Goal: Information Seeking & Learning: Compare options

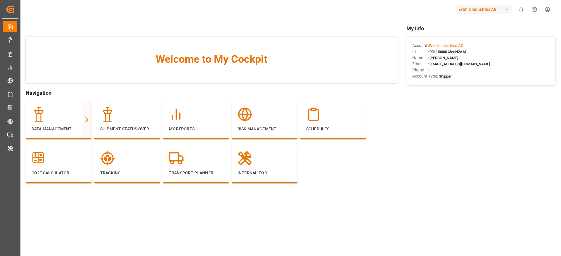
click at [471, 12] on div "Evonik Industries AG" at bounding box center [484, 9] width 56 height 8
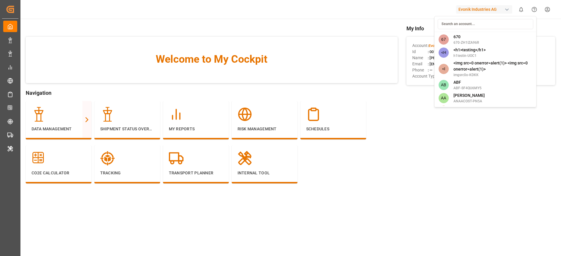
click at [455, 27] on input at bounding box center [484, 24] width 95 height 10
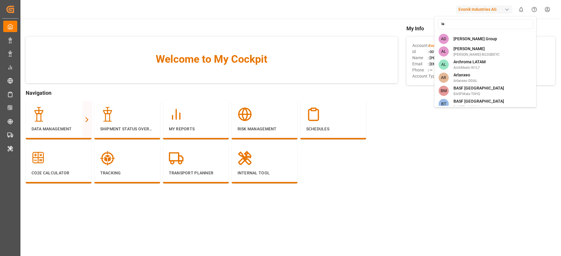
type input "lan"
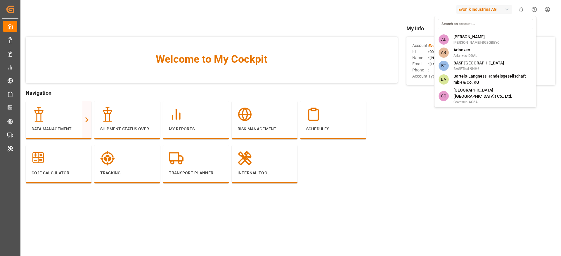
click at [71, 118] on html "Created by potrace 1.15, written by Peter Selinger 2001-2017 Created by potrace…" at bounding box center [280, 128] width 561 height 256
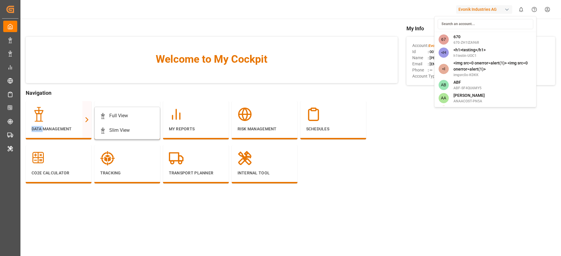
click at [71, 118] on div at bounding box center [59, 114] width 54 height 15
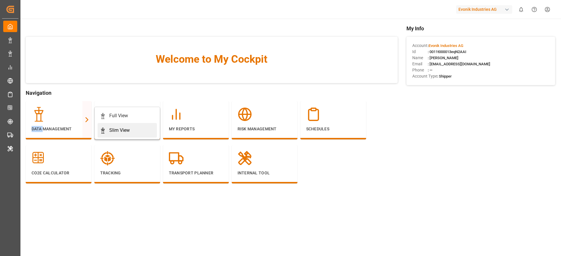
click at [112, 129] on div "Slim View" at bounding box center [119, 130] width 20 height 7
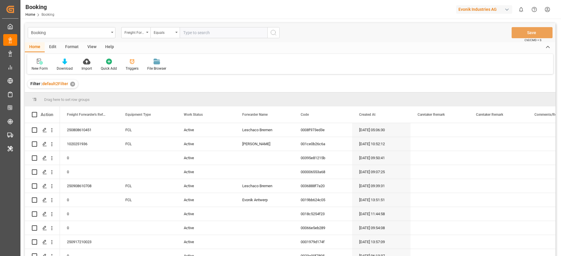
click at [80, 48] on div "Format" at bounding box center [72, 47] width 22 height 10
click at [42, 62] on icon at bounding box center [39, 62] width 5 height 6
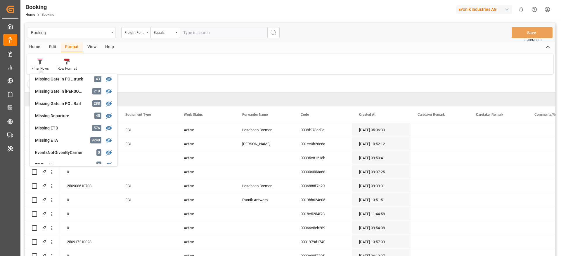
scroll to position [102, 0]
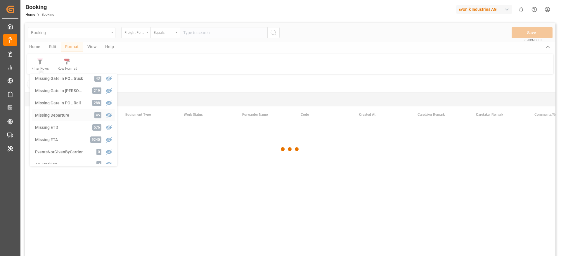
click at [67, 112] on div "Booking Freight Forwarder's Reference No. Equals Save Ctrl/CMD + S Home Edit Fo…" at bounding box center [290, 147] width 530 height 249
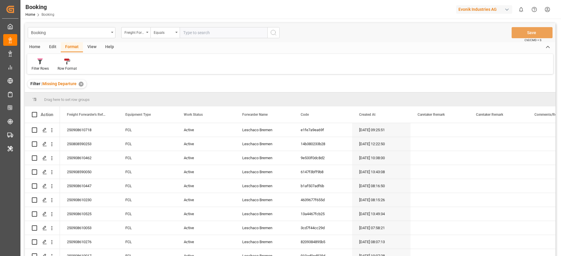
click at [91, 46] on div "View" at bounding box center [92, 47] width 18 height 10
click at [38, 64] on icon at bounding box center [37, 62] width 6 height 6
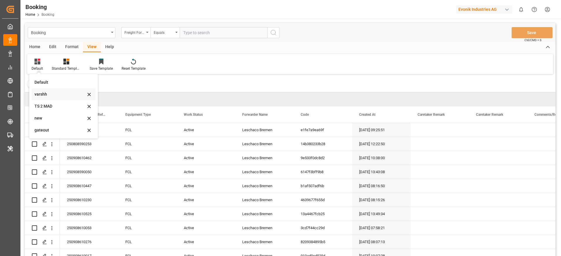
click at [55, 92] on div "varshh" at bounding box center [59, 94] width 51 height 6
click at [55, 92] on div "Filter : Missing Departure ✕" at bounding box center [290, 84] width 530 height 16
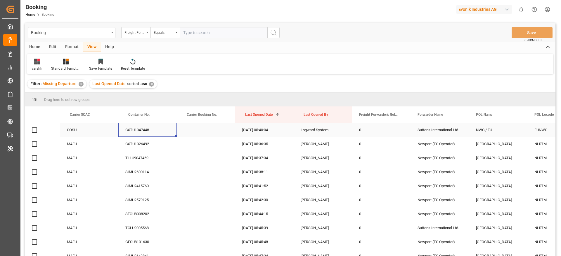
click at [156, 134] on div "CXTU1047448" at bounding box center [147, 130] width 58 height 14
click at [75, 48] on div "Format" at bounding box center [72, 47] width 22 height 10
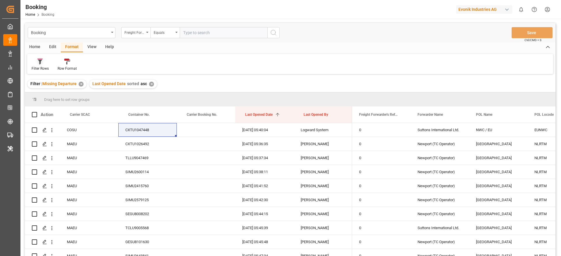
click at [42, 62] on icon at bounding box center [39, 62] width 5 height 6
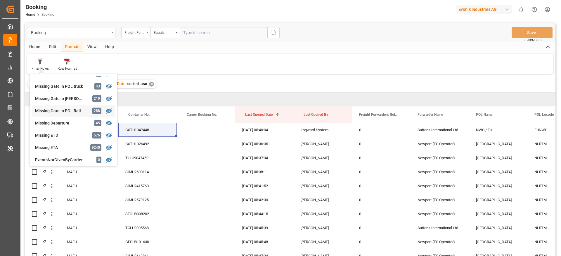
scroll to position [92, 0]
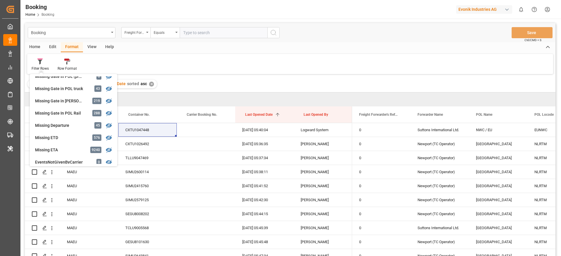
click at [477, 9] on div "Evonik Industries AG" at bounding box center [484, 9] width 56 height 8
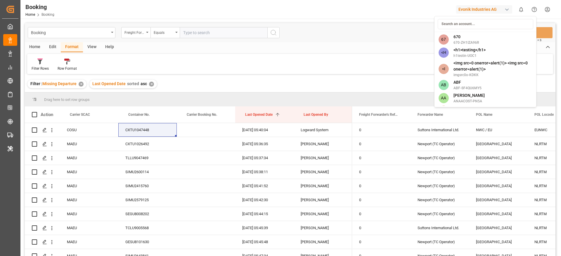
click at [453, 23] on input at bounding box center [484, 24] width 95 height 10
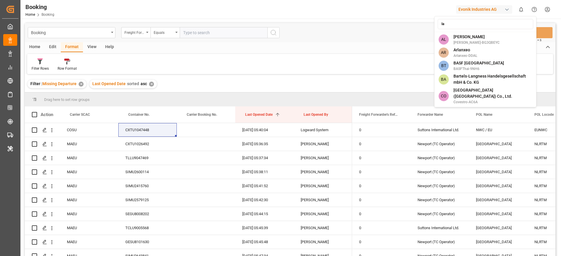
type input "l"
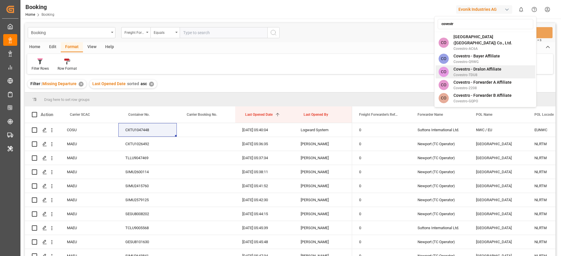
scroll to position [85, 0]
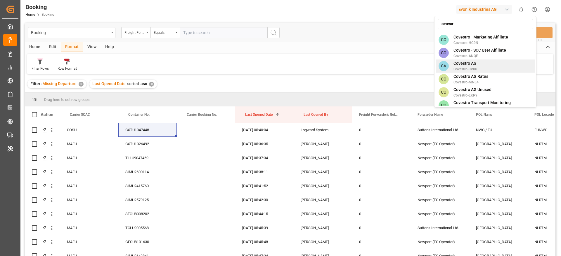
type input "covestr"
click at [477, 60] on div "CA Covestro AG Covestro-0V06" at bounding box center [485, 66] width 100 height 13
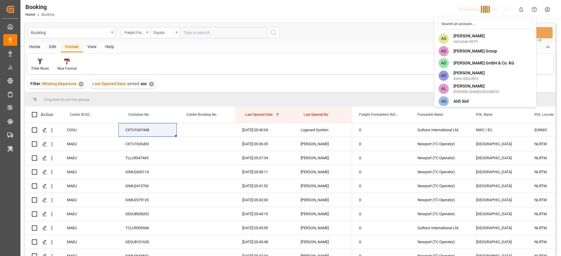
scroll to position [939, 0]
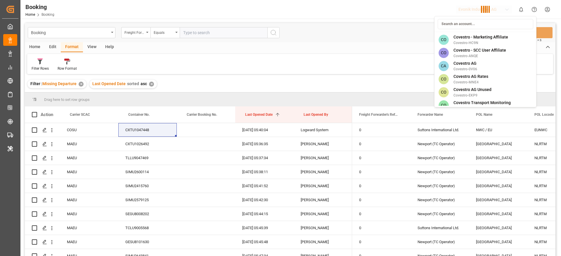
click at [477, 59] on div "67 670 670-ZH1IZA96R <H <h1>testing</h1> h1testin-UOC1 <I <img src=0 onerror=al…" at bounding box center [485, 61] width 102 height 91
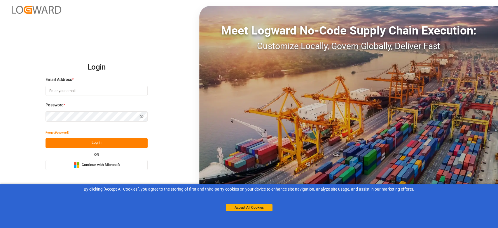
click at [136, 163] on button "Microsoft Logo Continue with Microsoft" at bounding box center [97, 165] width 102 height 10
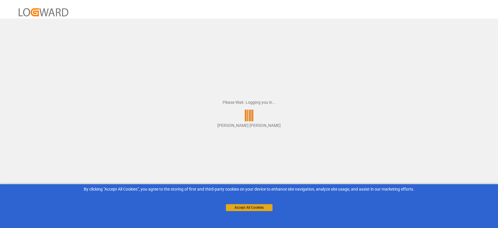
click at [234, 208] on button "Accept All Cookies" at bounding box center [249, 207] width 47 height 7
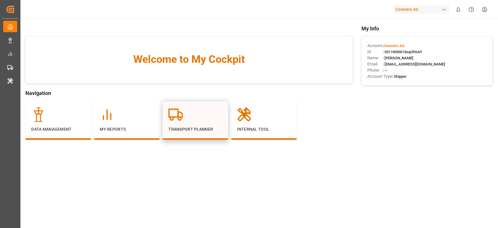
click at [185, 117] on div at bounding box center [195, 114] width 54 height 15
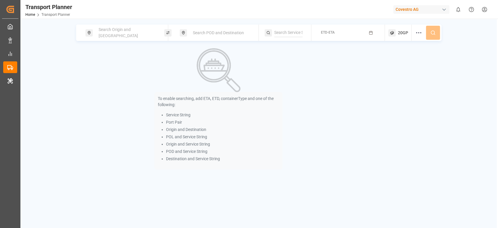
click at [289, 132] on div "To enable searching, add ETA, ETD, containerType and one of the following: Serv…" at bounding box center [218, 108] width 285 height 121
click at [126, 37] on div "Search Origin and POL" at bounding box center [126, 32] width 63 height 17
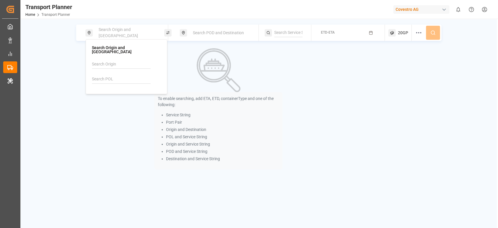
paste input "DEWVN"
click at [115, 76] on input "DEWVN" at bounding box center [121, 79] width 59 height 9
type input "DEWVN"
click at [111, 98] on div "Wilhelmshaven" at bounding box center [118, 101] width 39 height 6
click at [111, 106] on div "To enable searching, add ETA, ETD, containerType and one of the following: Serv…" at bounding box center [218, 108] width 285 height 121
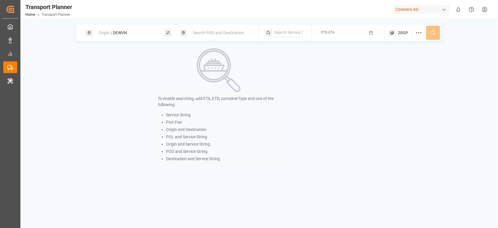
click at [212, 36] on div "Search POD and Destination" at bounding box center [220, 32] width 63 height 11
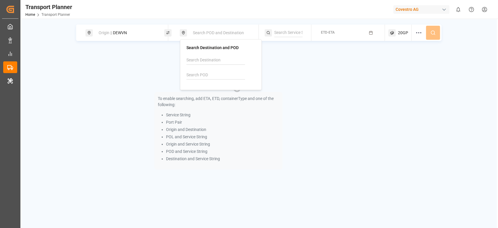
click at [194, 72] on div at bounding box center [221, 70] width 69 height 28
click at [194, 72] on input at bounding box center [216, 75] width 59 height 9
paste input "MMRGN"
type input "MMRGN"
click at [209, 90] on b "MMRGN" at bounding box center [208, 90] width 15 height 5
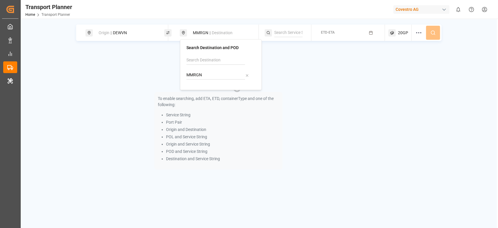
click at [283, 32] on input at bounding box center [288, 32] width 28 height 9
paste input "AEU1"
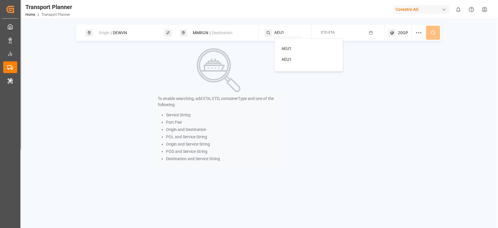
type input "AEU1"
click at [289, 46] on span "AEU1" at bounding box center [287, 48] width 10 height 5
click at [339, 34] on button "ETD-ETA" at bounding box center [348, 32] width 66 height 11
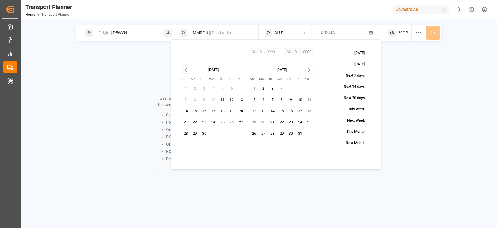
click at [226, 109] on button "18" at bounding box center [222, 111] width 9 height 9
type input "9"
type input "18"
type input "2025"
click at [309, 72] on icon "Go to next month" at bounding box center [309, 69] width 7 height 7
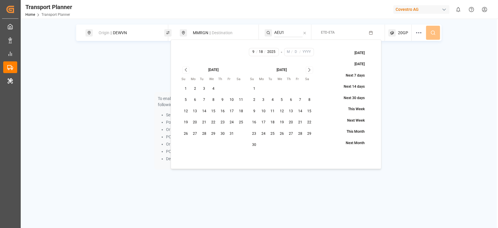
click at [309, 72] on icon "Go to next month" at bounding box center [309, 69] width 7 height 7
click at [283, 137] on button "31" at bounding box center [281, 133] width 9 height 9
type input "12"
type input "31"
type input "2025"
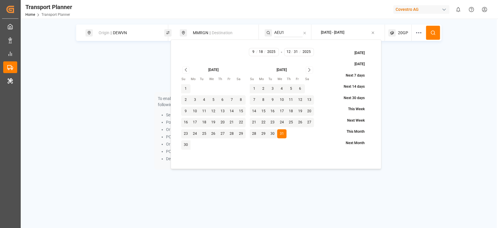
click at [433, 32] on icon at bounding box center [433, 32] width 5 height 5
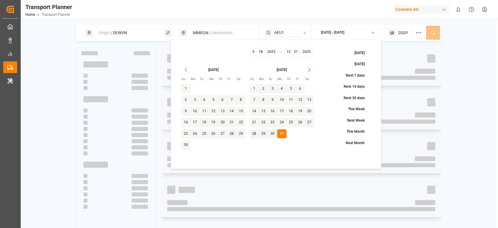
click at [433, 32] on div "Origin || DEWVN MMRGN || Destination AEU1 2025-09-18 - 2025-12-31 20GP" at bounding box center [259, 33] width 366 height 16
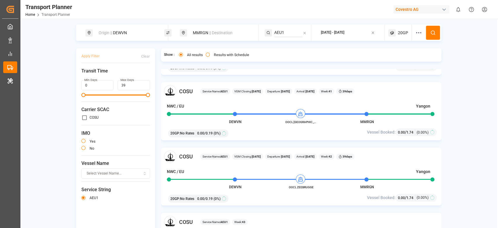
scroll to position [257, 0]
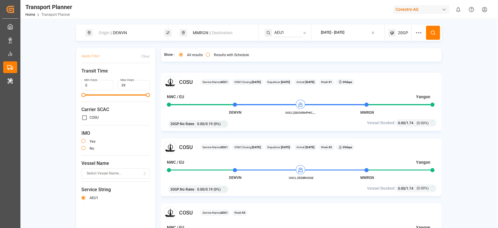
click at [200, 32] on div "MMRGN || Destination" at bounding box center [220, 32] width 63 height 11
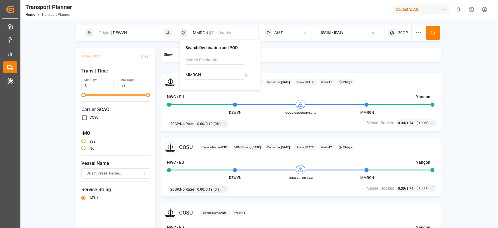
click at [194, 75] on input "MMRGN" at bounding box center [215, 75] width 59 height 9
type input "CNHMN"
click at [207, 94] on div "Humen Pt" at bounding box center [202, 97] width 18 height 6
click at [134, 34] on div "Origin || DEWVN" at bounding box center [126, 32] width 63 height 11
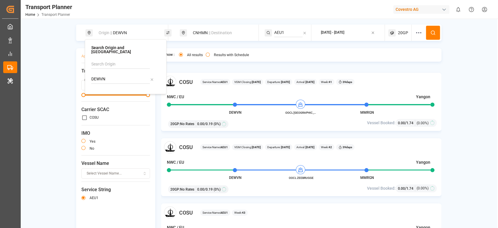
click at [107, 75] on input "DEWVN" at bounding box center [120, 79] width 59 height 9
click at [116, 60] on input at bounding box center [120, 64] width 59 height 9
click at [113, 75] on li "NWC / EU" at bounding box center [127, 80] width 66 height 11
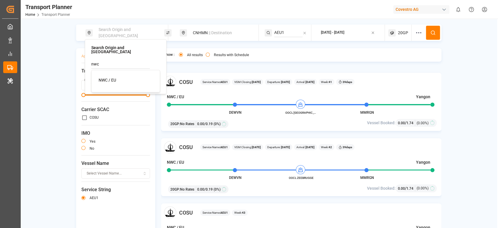
click at [132, 77] on div "NWC / EU" at bounding box center [127, 80] width 57 height 6
type input "NWC / EU"
click at [132, 76] on input at bounding box center [120, 79] width 59 height 9
click at [289, 35] on input "AEU1" at bounding box center [288, 32] width 28 height 9
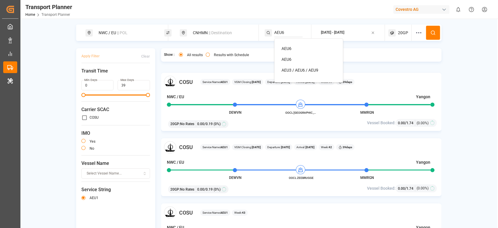
type input "AEU6"
click at [286, 49] on span "AEU6" at bounding box center [287, 48] width 10 height 5
click at [435, 36] on button at bounding box center [433, 33] width 14 height 14
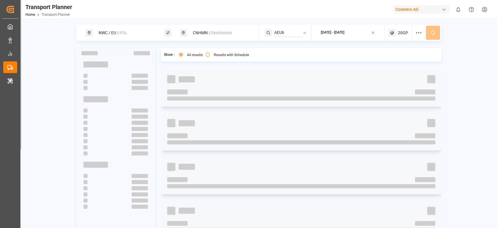
click at [435, 36] on div "NWC / EU || POL CNHMN || Destination AEU6 2025-09-18 - 2025-12-31 20GP" at bounding box center [259, 33] width 366 height 16
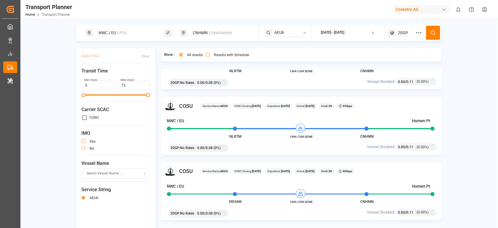
click at [259, 81] on div "20GP : No Rates 0.00 / 0.08 (0%)" at bounding box center [256, 81] width 180 height 10
click at [122, 37] on div "NWC / EU || POL" at bounding box center [126, 32] width 63 height 11
click at [153, 62] on icon at bounding box center [152, 64] width 4 height 4
click at [153, 60] on div at bounding box center [125, 64] width 69 height 9
click at [213, 35] on span "|| Destination" at bounding box center [220, 32] width 23 height 5
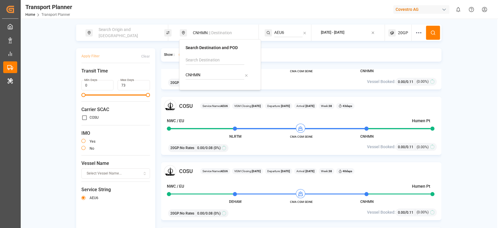
click at [196, 73] on input "CNHMN" at bounding box center [215, 75] width 59 height 9
type input "INKTP"
click at [209, 96] on div "Kattupalli Port" at bounding box center [206, 97] width 26 height 6
click at [202, 92] on div "COSU Service Name: AEU6 Week: 1 NWC / EU Humen Pt DEHAM No Schedule Data CNHMN …" at bounding box center [301, 160] width 281 height 182
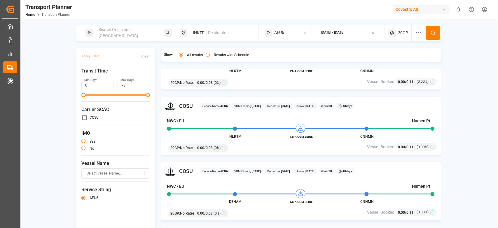
click at [110, 32] on span "Search Origin and [GEOGRAPHIC_DATA]" at bounding box center [118, 32] width 39 height 11
click at [102, 60] on input at bounding box center [120, 64] width 59 height 9
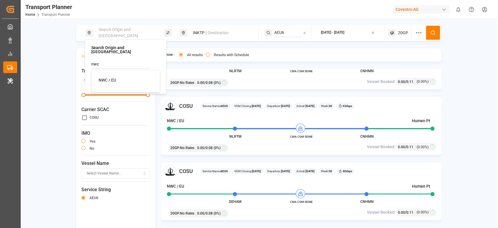
click at [107, 78] on span "NWC / EU" at bounding box center [108, 80] width 18 height 5
type input "NWC / EU"
click at [294, 32] on input "AEU6" at bounding box center [288, 32] width 28 height 9
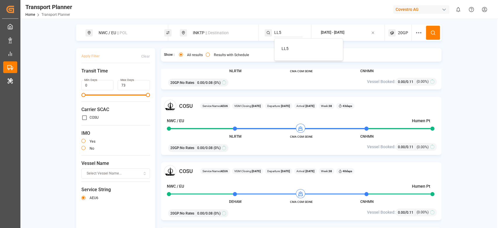
type input "LL5"
click at [291, 44] on li "LL5" at bounding box center [310, 48] width 66 height 11
click at [295, 48] on div "LL5" at bounding box center [310, 49] width 57 height 6
click at [432, 33] on icon at bounding box center [433, 32] width 5 height 5
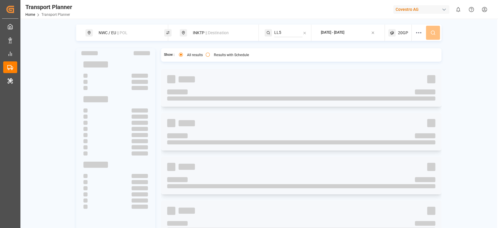
click at [432, 33] on div "NWC / EU || POL INKTP || Destination LL5 2025-09-18 - 2025-12-31 20GP" at bounding box center [259, 33] width 366 height 16
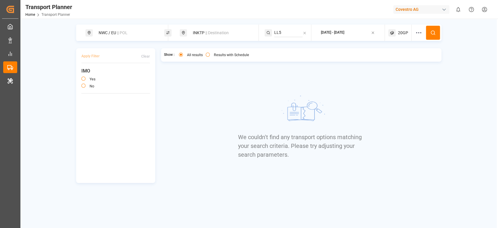
click at [406, 36] on div "20GP" at bounding box center [400, 33] width 23 height 16
click at [392, 67] on div "Select Containers 20GP" at bounding box center [400, 57] width 61 height 30
click at [390, 64] on button "20GP" at bounding box center [400, 61] width 48 height 10
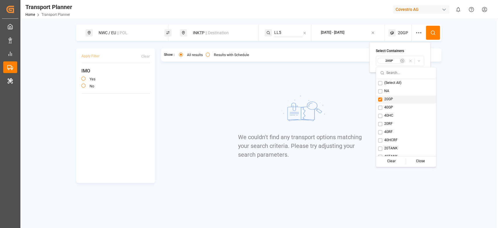
click at [387, 100] on span "20GP" at bounding box center [389, 99] width 9 height 5
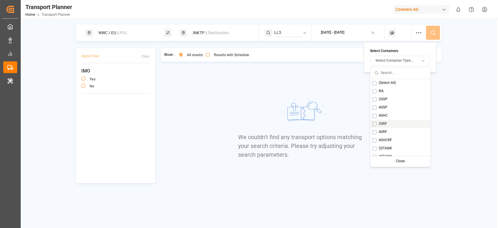
click at [381, 125] on span "20RF" at bounding box center [383, 123] width 8 height 5
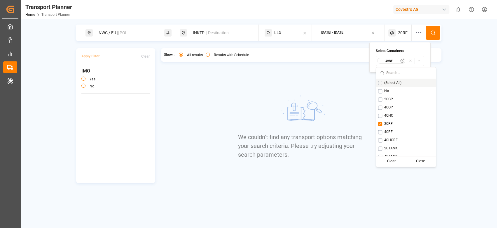
click at [433, 31] on icon at bounding box center [433, 32] width 5 height 5
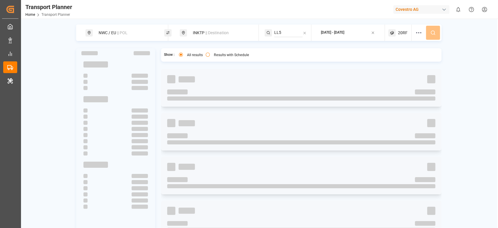
click at [433, 31] on div "NWC / EU || POL INKTP || Destination LL5 2025-09-18 - 2025-12-31 20RF" at bounding box center [259, 33] width 366 height 16
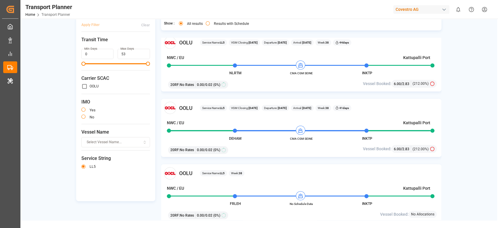
scroll to position [463, 0]
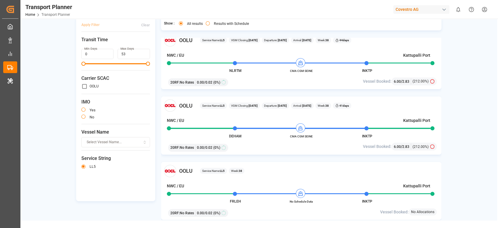
click at [302, 83] on div "20RF : No Rates 0.00 / 0.02 (0%)" at bounding box center [256, 81] width 180 height 10
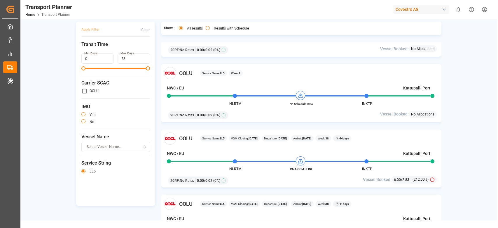
scroll to position [0, 0]
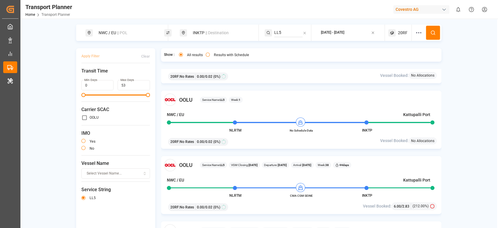
click at [110, 36] on div "NWC / EU || POL" at bounding box center [126, 32] width 63 height 11
click at [152, 62] on icon at bounding box center [152, 64] width 4 height 4
paste input "DEHAM"
click at [120, 75] on input "DEHAM" at bounding box center [120, 79] width 59 height 9
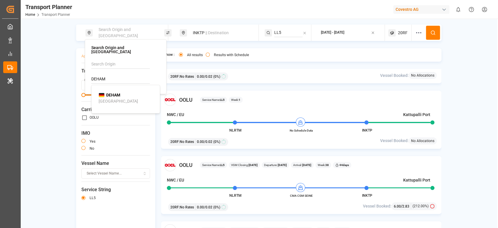
type input "DEHAM"
click at [121, 94] on div "DEHAM [GEOGRAPHIC_DATA]" at bounding box center [127, 98] width 57 height 12
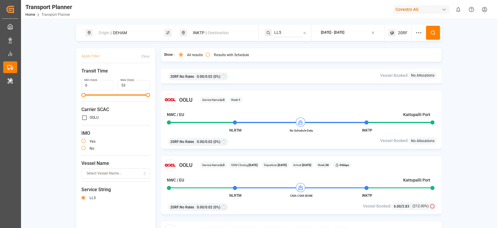
click at [210, 29] on div "INKTP || Destination" at bounding box center [220, 32] width 63 height 11
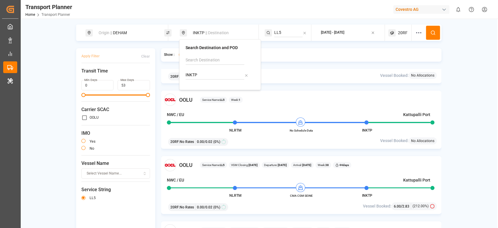
click at [190, 75] on input "INKTP" at bounding box center [215, 75] width 59 height 9
type input "INIXY"
click at [213, 98] on div "INIXY Kandla" at bounding box center [221, 94] width 57 height 12
click at [286, 29] on input "LL5" at bounding box center [288, 32] width 28 height 9
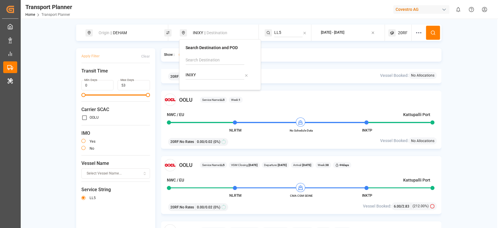
click at [286, 29] on input "LL5" at bounding box center [288, 32] width 28 height 9
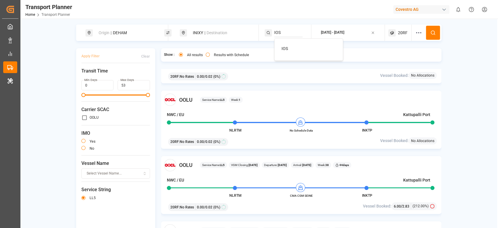
type input "IOS"
click at [294, 49] on div "IOS" at bounding box center [310, 49] width 57 height 6
click at [426, 30] on button at bounding box center [433, 33] width 14 height 14
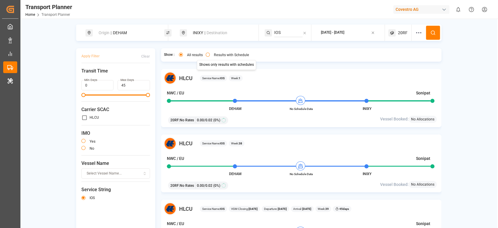
click at [220, 53] on label "Results with Schedule" at bounding box center [231, 55] width 35 height 4
click at [210, 53] on button "Results with Schedule" at bounding box center [208, 55] width 4 height 4
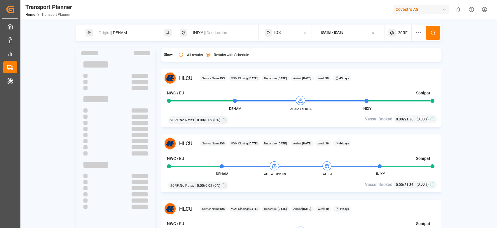
type button "only"
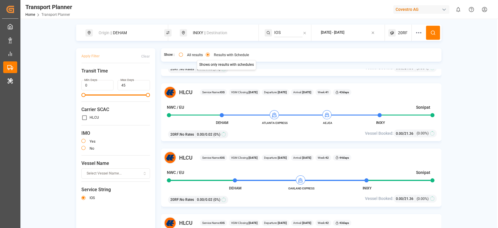
scroll to position [314, 0]
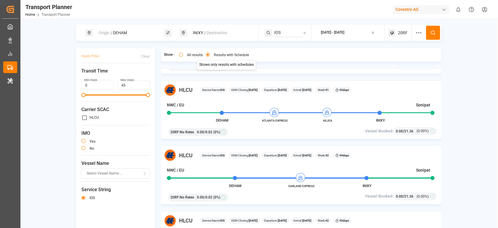
click at [222, 85] on div "HLCU Service Name: IOS VGM Closing: 02-10-2025 Departure: 07-10-2025 Arrival: 2…" at bounding box center [301, 90] width 275 height 12
click at [203, 34] on div "INIXY || Destination" at bounding box center [220, 32] width 63 height 11
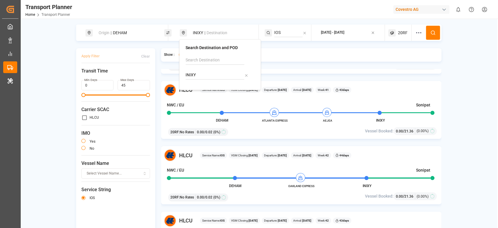
click at [199, 73] on input "INIXY" at bounding box center [215, 75] width 59 height 9
type input "VNCLI"
click at [202, 97] on div "Cát Lái" at bounding box center [199, 97] width 13 height 6
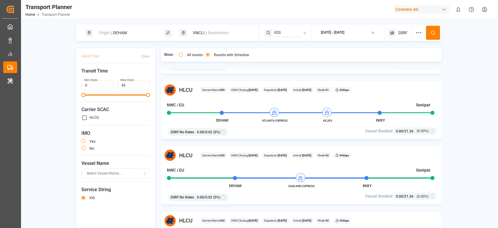
click at [124, 36] on div "Origin || DEHAM" at bounding box center [126, 32] width 63 height 11
click at [102, 79] on input "DEHAM" at bounding box center [120, 79] width 59 height 9
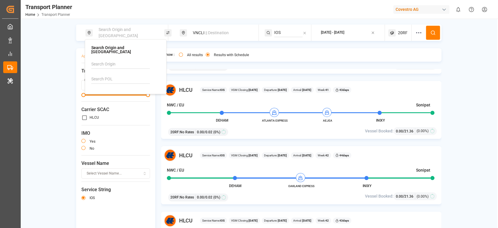
click at [116, 60] on input at bounding box center [120, 64] width 59 height 9
click at [113, 78] on span "NWC / EU" at bounding box center [108, 80] width 18 height 5
type input "NWC / EU"
click at [283, 29] on input "IOS" at bounding box center [288, 32] width 28 height 9
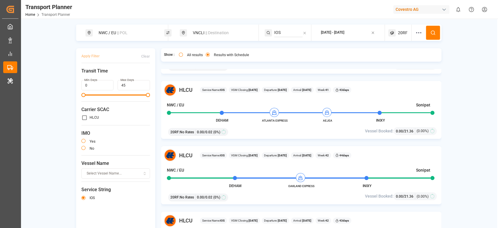
click at [283, 29] on input "IOS" at bounding box center [288, 32] width 28 height 9
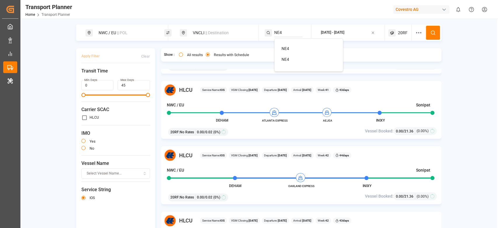
type input "NE4"
click at [299, 46] on div "NE4" at bounding box center [310, 49] width 57 height 6
click at [431, 35] on icon at bounding box center [433, 32] width 5 height 5
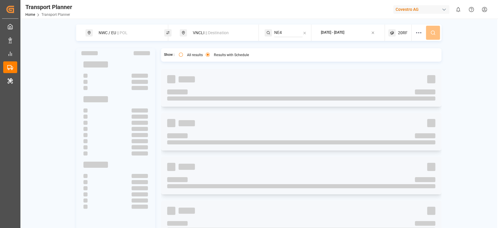
click at [431, 35] on div "NWC / EU || POL VNCLI || Destination NE4 2025-09-18 - 2025-12-31 20RF" at bounding box center [259, 33] width 366 height 16
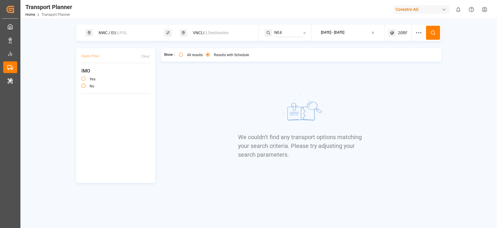
click at [400, 36] on span "20RF" at bounding box center [403, 33] width 10 height 6
click at [396, 62] on small "20RF" at bounding box center [389, 61] width 20 height 4
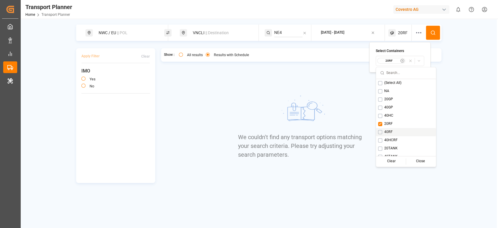
click at [386, 129] on span "40RF" at bounding box center [389, 131] width 8 height 5
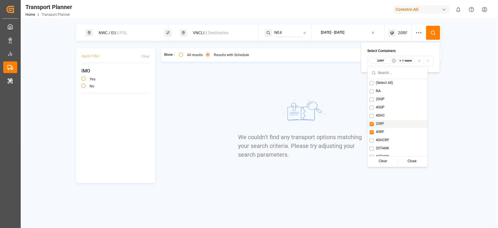
click at [390, 124] on div "20RF" at bounding box center [398, 124] width 60 height 8
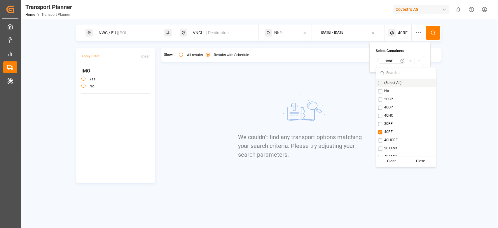
click at [431, 31] on icon at bounding box center [433, 32] width 5 height 5
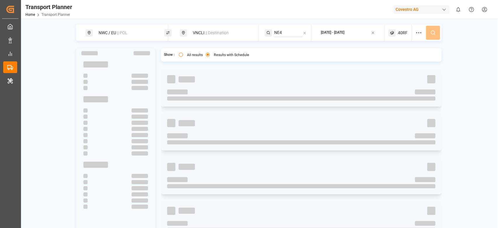
click at [431, 31] on div "NWC / EU || POL VNCLI || Destination NE4 2025-09-18 - 2025-12-31 40RF" at bounding box center [259, 33] width 366 height 16
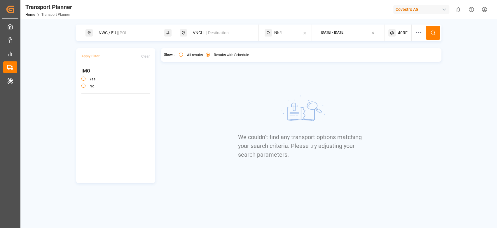
click at [400, 38] on div "40RF" at bounding box center [400, 33] width 23 height 16
click at [394, 62] on small "40RF" at bounding box center [389, 61] width 20 height 4
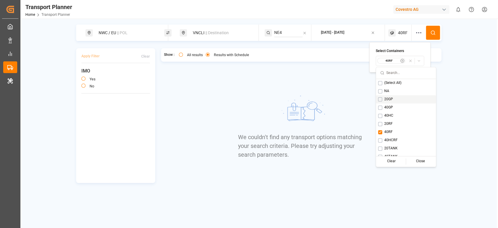
click at [386, 100] on span "20GP" at bounding box center [389, 99] width 9 height 5
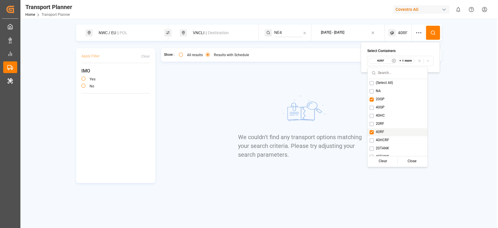
click at [383, 134] on div "40RF" at bounding box center [398, 132] width 60 height 8
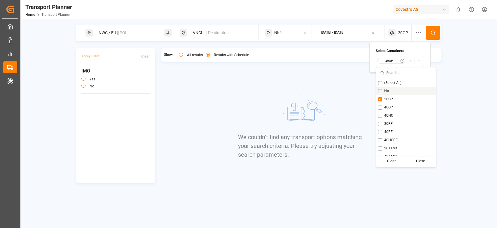
click at [434, 34] on circle at bounding box center [433, 33] width 4 height 4
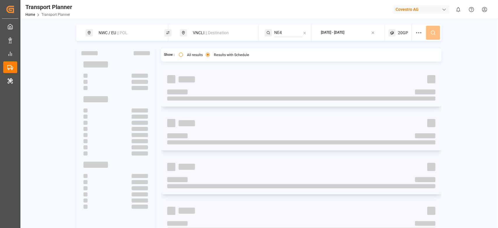
click at [434, 34] on div "NWC / EU || POL VNCLI || Destination NE4 2025-09-18 - 2025-12-31 20GP" at bounding box center [259, 33] width 366 height 16
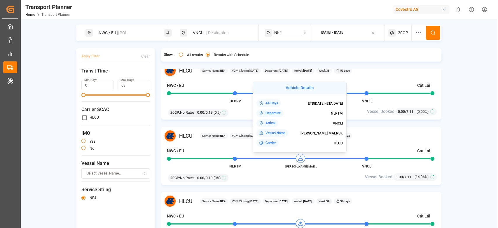
scroll to position [163, 0]
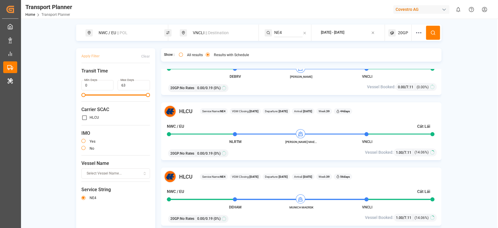
click at [232, 80] on div "HLCU Service Name: NE4 VGM Closing: 16-09-2025 Departure: 21-09-2025 Arrival: 1…" at bounding box center [301, 66] width 281 height 58
click at [208, 35] on div "VNCLI || Destination" at bounding box center [220, 32] width 63 height 11
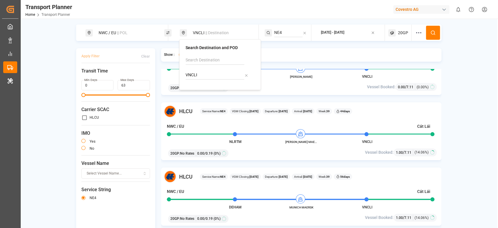
click at [199, 74] on input "VNCLI" at bounding box center [215, 75] width 59 height 9
type input "CNSZH"
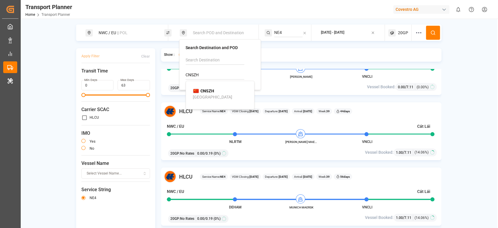
click at [202, 98] on div "Suzhou" at bounding box center [212, 97] width 39 height 6
click at [287, 35] on input "NE4" at bounding box center [288, 32] width 28 height 9
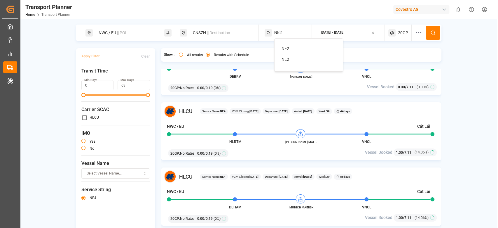
type input "NE2"
click at [287, 46] on div "NE2" at bounding box center [310, 49] width 57 height 6
click at [433, 31] on circle at bounding box center [433, 33] width 4 height 4
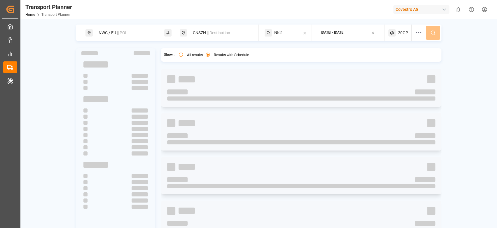
click at [433, 31] on div "NWC / EU || POL CNSZH || Destination NE2 2025-09-18 - 2025-12-31 20GP" at bounding box center [259, 33] width 366 height 16
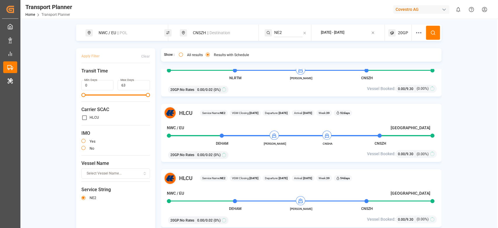
scroll to position [106, 0]
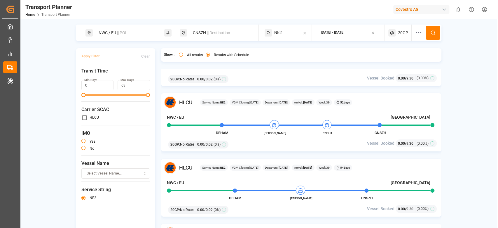
click at [197, 28] on div "CNSZH || Destination" at bounding box center [220, 32] width 63 height 11
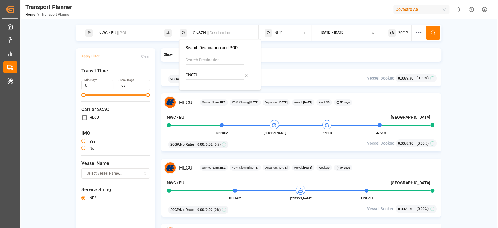
click at [199, 76] on input "CNSZH" at bounding box center [215, 75] width 59 height 9
type input "CNXMN"
click at [216, 97] on div "Xiamen Gaoqi International Apt" at bounding box center [221, 100] width 57 height 12
click at [431, 32] on icon at bounding box center [433, 32] width 5 height 5
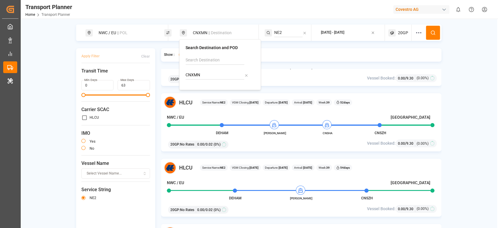
click at [431, 32] on div "NWC / EU || POL CNXMN || Destination NE2 2025-09-18 - 2025-12-31 20GP" at bounding box center [259, 33] width 366 height 16
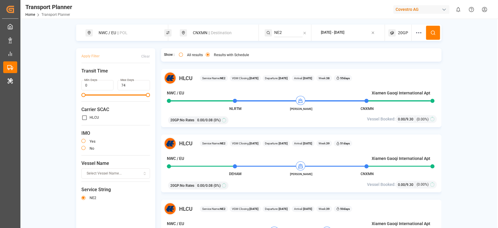
click at [118, 33] on span "|| POL" at bounding box center [122, 32] width 11 height 5
click at [153, 62] on icon at bounding box center [152, 64] width 4 height 4
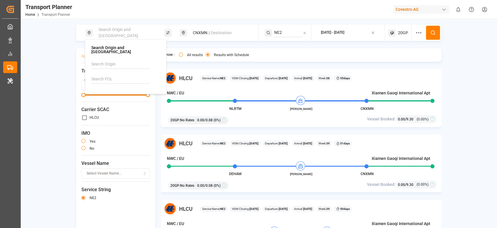
paste input "BEANR"
click at [114, 75] on input at bounding box center [120, 79] width 59 height 9
type input "BEANR"
click at [119, 92] on div "BEANR Antwerp" at bounding box center [127, 98] width 57 height 12
click at [207, 37] on div "CNXMN || Destination" at bounding box center [220, 32] width 63 height 11
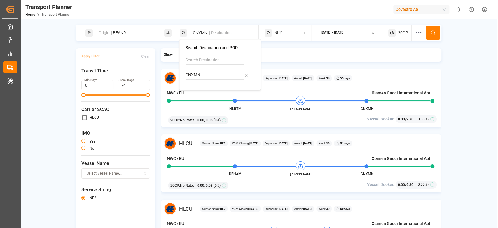
click at [193, 76] on input "CNXMN" at bounding box center [215, 75] width 59 height 9
type input "UYMVD"
click at [201, 87] on li "UYMVD Montevideo" at bounding box center [221, 94] width 66 height 17
click at [213, 92] on b "UYMVD" at bounding box center [208, 90] width 14 height 5
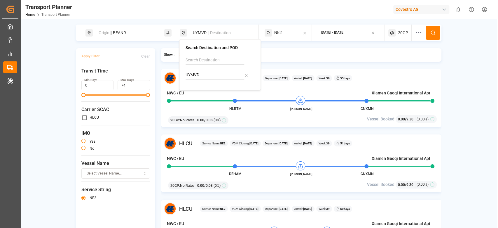
click at [213, 93] on div "NWC / EU Xiamen Gaoqi International Apt" at bounding box center [299, 94] width 264 height 8
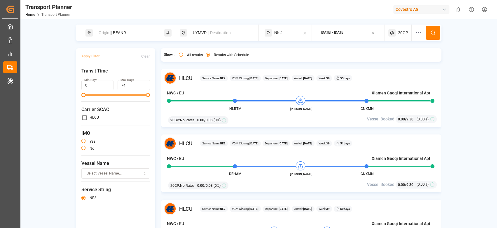
click at [285, 31] on input "NE2" at bounding box center [288, 32] width 28 height 9
type input "ECX"
click at [288, 49] on span "ECX" at bounding box center [286, 48] width 8 height 5
click at [425, 37] on div at bounding box center [420, 33] width 11 height 16
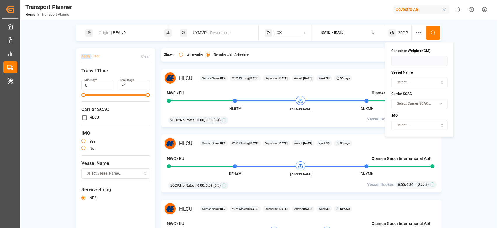
click at [425, 37] on div at bounding box center [420, 33] width 11 height 16
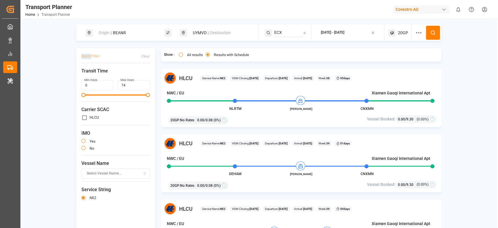
click at [438, 29] on button at bounding box center [433, 33] width 14 height 14
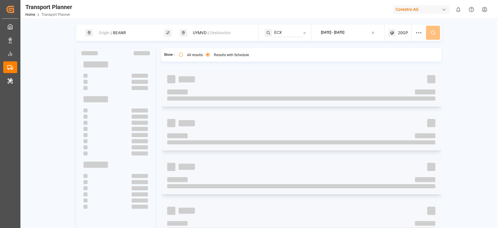
click at [438, 29] on div "Origin || BEANR UYMVD || Destination ECX 2025-09-18 - 2025-12-31 20GP" at bounding box center [259, 33] width 366 height 16
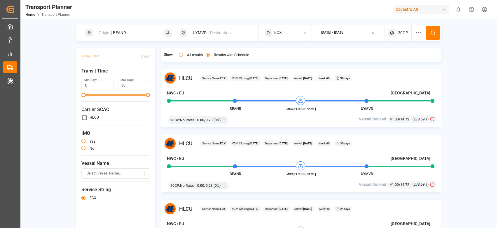
click at [125, 32] on div "Origin || BEANR" at bounding box center [126, 32] width 63 height 11
click at [103, 75] on input "BEANR" at bounding box center [120, 79] width 59 height 9
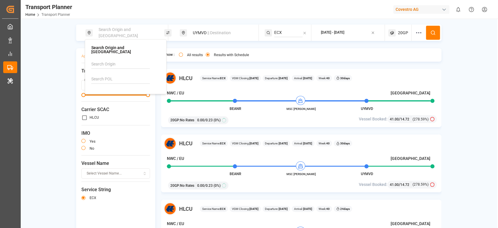
click at [111, 64] on input at bounding box center [120, 64] width 59 height 9
click at [109, 78] on span "NWC / EU" at bounding box center [108, 80] width 18 height 5
type input "NWC / EU"
click at [151, 94] on div "Apply Filter Clear Transit Time Min Days 0 Max Days 30 Carrier SCAC HLCU IMO ye…" at bounding box center [115, 140] width 79 height 184
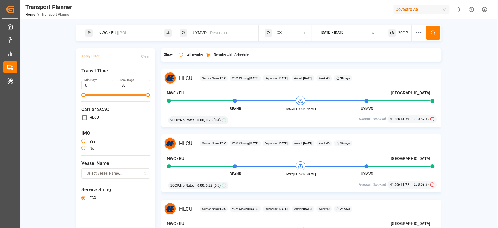
click at [210, 31] on span "|| Destination" at bounding box center [219, 32] width 23 height 5
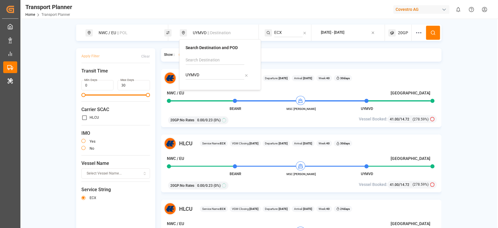
click at [196, 75] on input "UYMVD" at bounding box center [215, 75] width 59 height 9
type input "CNTAC"
click at [205, 91] on b "CNTAC" at bounding box center [207, 90] width 13 height 5
click at [231, 98] on div "NWC / EU Montevideo BEANR MSC CHLOE UYMVD" at bounding box center [299, 97] width 264 height 15
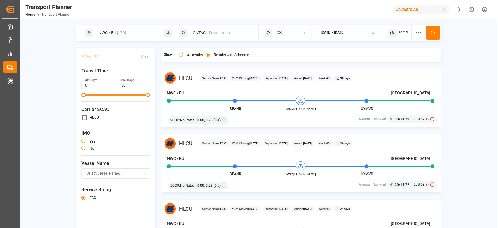
click at [286, 31] on input "ECX" at bounding box center [288, 32] width 28 height 9
type input "FE4"
click at [291, 50] on div "FE4" at bounding box center [310, 49] width 57 height 6
click at [437, 34] on button at bounding box center [433, 33] width 14 height 14
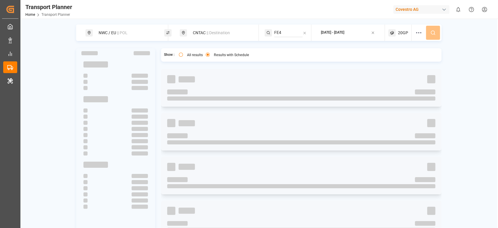
click at [437, 34] on div "NWC / EU || POL CNTAC || Destination FE4 2025-09-18 - 2025-12-31 20GP" at bounding box center [259, 33] width 366 height 16
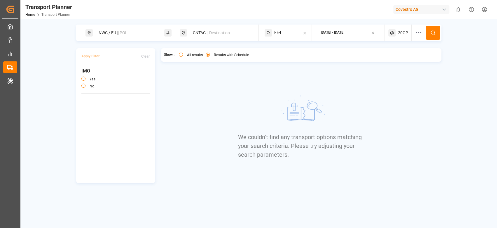
click at [404, 35] on span "20GP" at bounding box center [403, 33] width 10 height 6
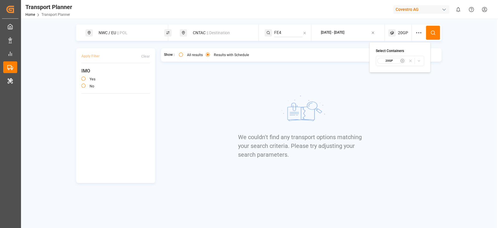
click at [394, 64] on button "20GP" at bounding box center [400, 61] width 48 height 10
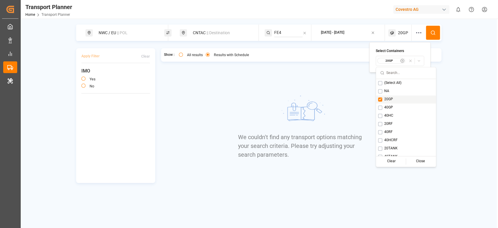
click at [392, 97] on span "20GP" at bounding box center [389, 99] width 9 height 5
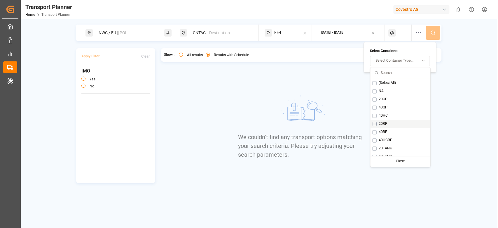
click at [386, 126] on div "20RF" at bounding box center [401, 124] width 60 height 8
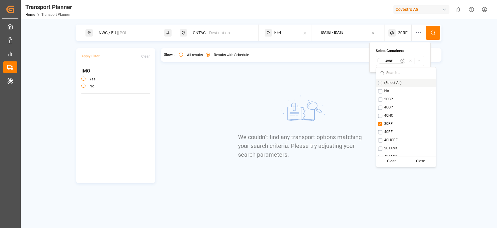
click at [432, 38] on button at bounding box center [433, 33] width 14 height 14
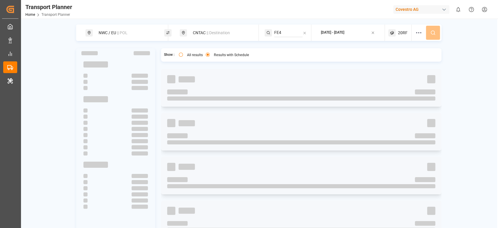
click at [432, 38] on div "NWC / EU || POL CNTAC || Destination FE4 2025-09-18 - 2025-12-31 20RF" at bounding box center [259, 33] width 366 height 16
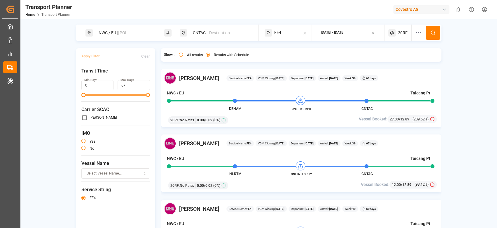
click at [200, 37] on div "CNTAC || Destination" at bounding box center [220, 32] width 63 height 11
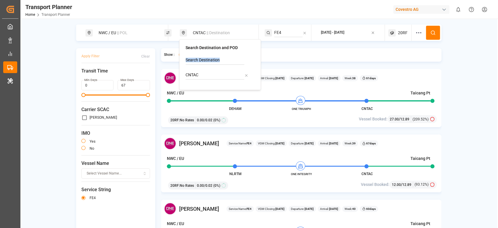
drag, startPoint x: 192, startPoint y: 67, endPoint x: 190, endPoint y: 73, distance: 6.1
click at [190, 73] on div "CNTAC" at bounding box center [220, 70] width 69 height 28
click at [190, 73] on input "CNTAC" at bounding box center [215, 75] width 59 height 9
type input "INAMD"
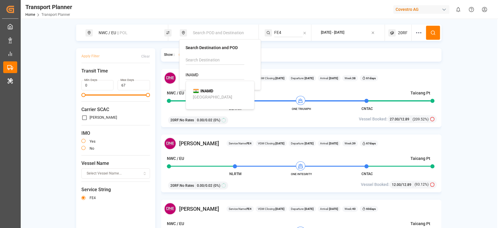
click at [212, 97] on div "Ahmedabad" at bounding box center [212, 97] width 39 height 6
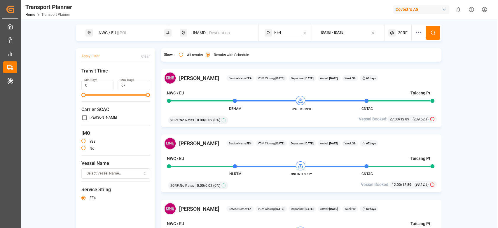
click at [206, 102] on div "DEHAM ONE TRIUMPH CNTAC" at bounding box center [299, 102] width 264 height 5
drag, startPoint x: 281, startPoint y: 27, endPoint x: 277, endPoint y: 33, distance: 7.2
click at [277, 33] on div "FE4" at bounding box center [288, 33] width 47 height 16
click at [277, 33] on input "FE4" at bounding box center [288, 32] width 28 height 9
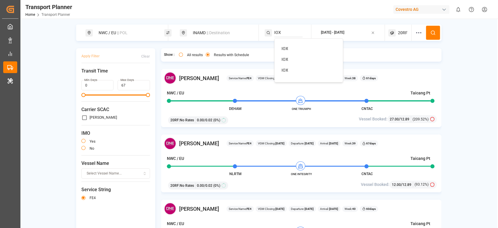
type input "IOX"
click at [300, 49] on div "IOX" at bounding box center [310, 49] width 57 height 6
click at [434, 29] on button at bounding box center [433, 33] width 14 height 14
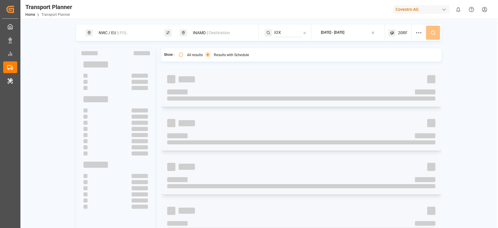
click at [434, 29] on div "NWC / EU || POL INAMD || Destination IOX 2025-09-18 - 2025-12-31 20RF" at bounding box center [259, 33] width 366 height 16
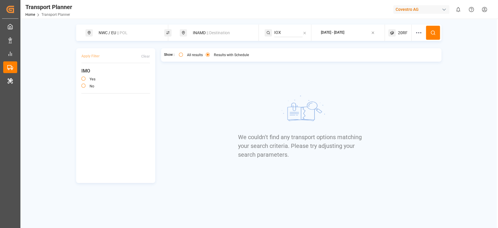
click at [411, 30] on div "20RF" at bounding box center [400, 33] width 23 height 16
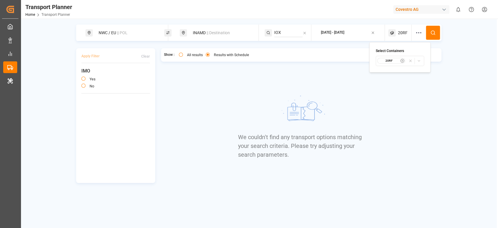
click at [389, 62] on small "20RF" at bounding box center [389, 61] width 20 height 4
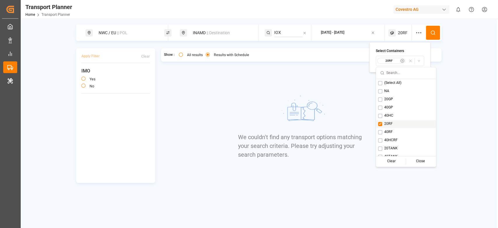
click at [384, 124] on div "20RF" at bounding box center [406, 124] width 60 height 8
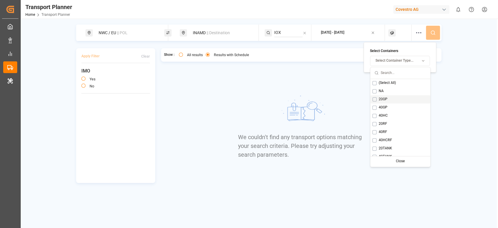
click at [383, 98] on span "20GP" at bounding box center [383, 99] width 9 height 5
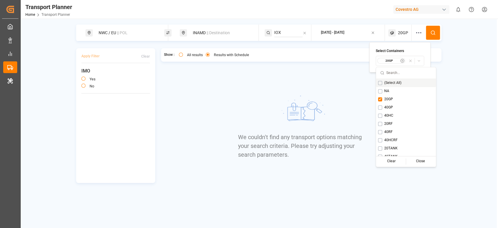
click at [434, 34] on icon at bounding box center [433, 32] width 5 height 5
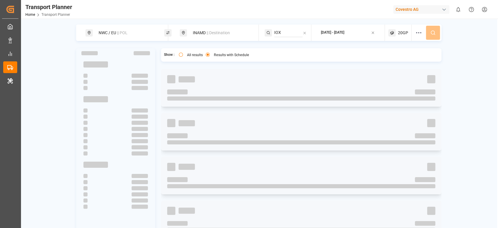
click at [434, 34] on div "NWC / EU || POL INAMD || Destination IOX 2025-09-18 - 2025-12-31 20GP" at bounding box center [259, 33] width 366 height 16
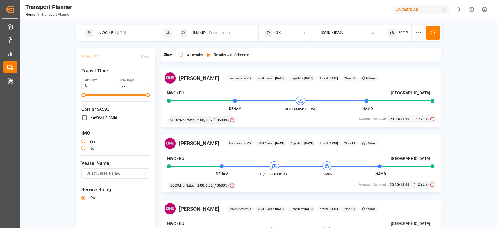
click at [419, 13] on div "Covestro AG" at bounding box center [422, 9] width 56 height 8
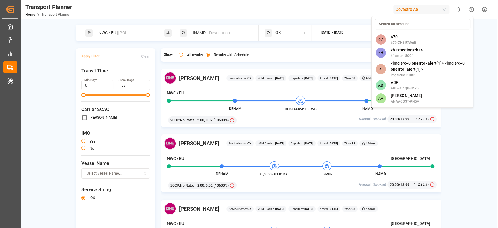
click at [399, 25] on input at bounding box center [422, 24] width 95 height 10
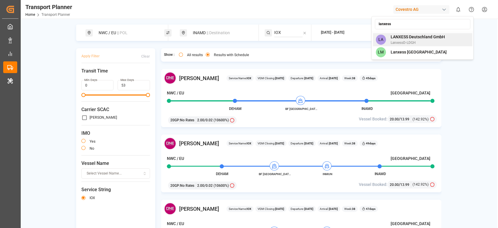
type input "lanxess"
click at [409, 35] on span "LANXESS Deutschland GmbH" at bounding box center [418, 37] width 54 height 6
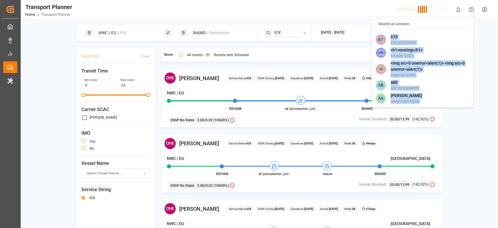
click at [409, 35] on div "67 670 670-ZH1IZA96R <H <h1>testing</h1> h1testin-UOC1 <I <img src=0 onerror=al…" at bounding box center [423, 61] width 102 height 91
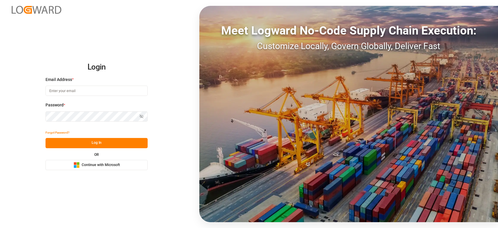
click at [110, 168] on button "Microsoft Logo Continue with Microsoft" at bounding box center [97, 165] width 102 height 10
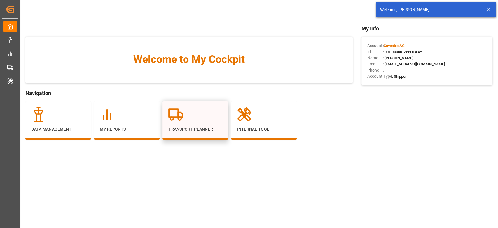
click at [195, 130] on p "Transport Planner" at bounding box center [195, 129] width 54 height 6
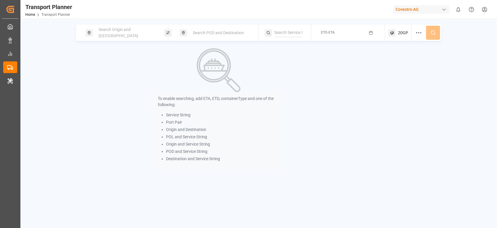
click at [120, 27] on div "Search Origin and [GEOGRAPHIC_DATA]" at bounding box center [126, 32] width 63 height 17
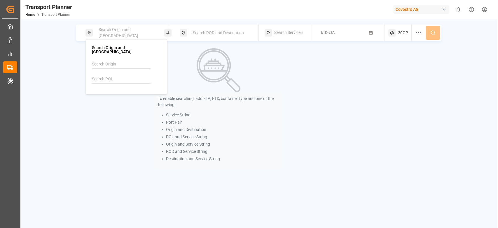
click at [109, 75] on input at bounding box center [121, 79] width 59 height 9
paste input "DEHAM"
type input "DEHAM"
click at [116, 95] on div "DEHAM [GEOGRAPHIC_DATA]" at bounding box center [127, 98] width 57 height 12
click at [201, 33] on span "Search POD and Destination" at bounding box center [218, 32] width 51 height 5
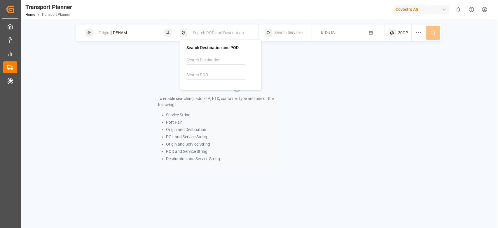
click at [196, 69] on div at bounding box center [221, 70] width 69 height 28
paste input "CNTAC"
click at [196, 72] on input "CNTAC" at bounding box center [216, 75] width 59 height 9
type input "CNTAC"
click at [203, 94] on div "Taicang Pt" at bounding box center [203, 97] width 19 height 6
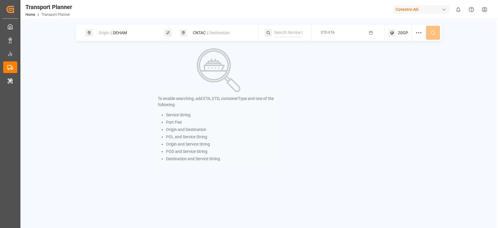
drag, startPoint x: 287, startPoint y: 39, endPoint x: 285, endPoint y: 35, distance: 4.7
click at [285, 35] on div at bounding box center [288, 33] width 47 height 16
click at [285, 35] on input at bounding box center [288, 32] width 28 height 9
paste input "FE4"
type input "FE4"
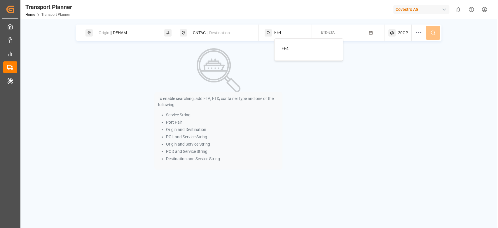
click at [284, 48] on span "FE4" at bounding box center [285, 48] width 7 height 5
click at [335, 33] on button "ETD-ETA" at bounding box center [348, 32] width 66 height 11
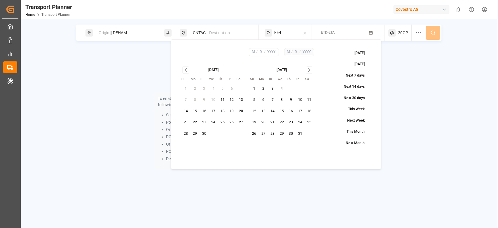
click at [226, 112] on button "18" at bounding box center [222, 111] width 9 height 9
type input "9"
type input "18"
type input "2025"
click at [313, 69] on div "[DATE]" at bounding box center [282, 69] width 64 height 6
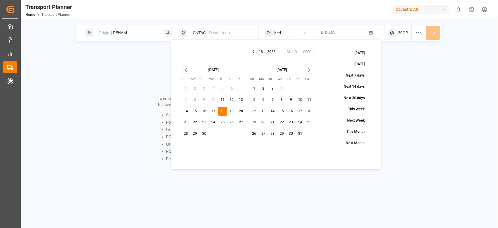
click at [313, 69] on div "[DATE]" at bounding box center [282, 69] width 64 height 6
click at [311, 71] on icon "Go to next month" at bounding box center [309, 69] width 7 height 7
click at [284, 131] on button "31" at bounding box center [281, 133] width 9 height 9
type input "12"
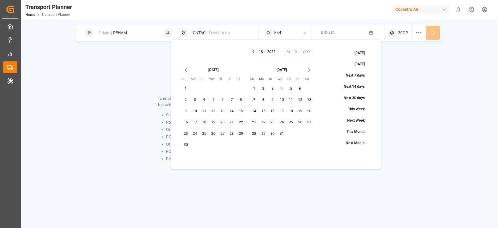
type input "31"
type input "2025"
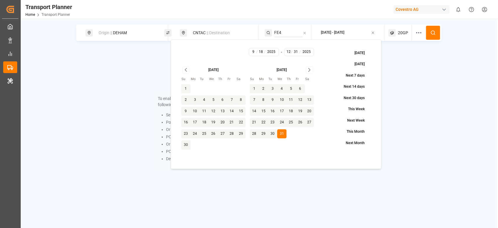
click at [437, 32] on button at bounding box center [433, 33] width 14 height 14
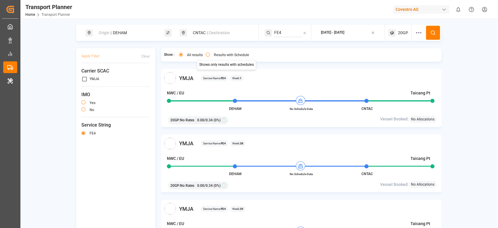
click at [216, 55] on label "Results with Schedule" at bounding box center [231, 55] width 35 height 4
click at [210, 55] on button "Results with Schedule" at bounding box center [208, 55] width 4 height 4
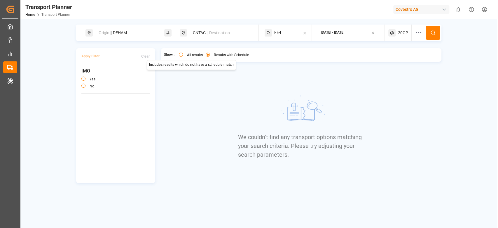
click at [194, 58] on div "All results" at bounding box center [191, 56] width 24 height 6
drag, startPoint x: 175, startPoint y: 53, endPoint x: 183, endPoint y: 52, distance: 7.6
click at [183, 52] on div "All results Results with Schedule" at bounding box center [214, 55] width 78 height 8
click at [180, 57] on div "All results" at bounding box center [191, 56] width 24 height 6
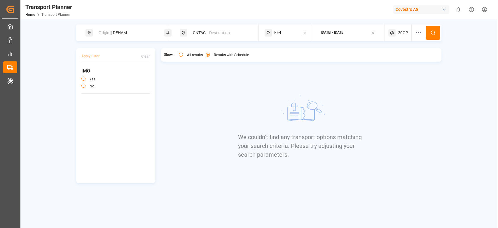
click at [180, 56] on button "All results" at bounding box center [181, 55] width 4 height 4
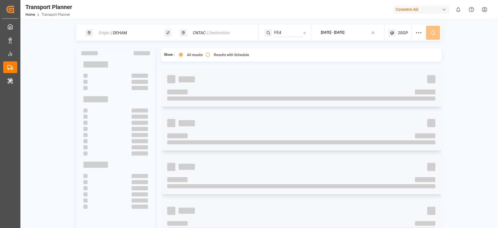
type button "all"
click at [259, 149] on div at bounding box center [301, 132] width 281 height 38
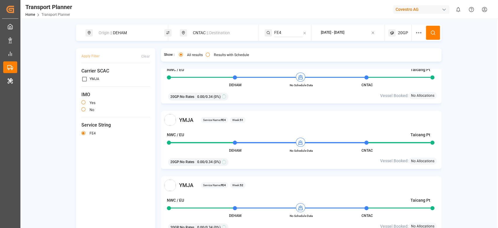
scroll to position [5, 0]
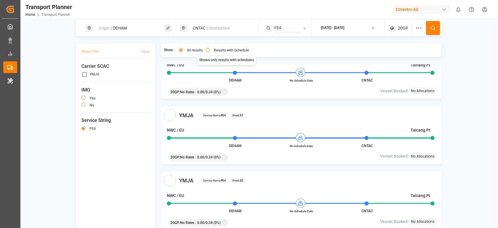
click at [215, 51] on label "Results with Schedule" at bounding box center [231, 50] width 35 height 4
click at [210, 51] on button "Results with Schedule" at bounding box center [208, 50] width 4 height 4
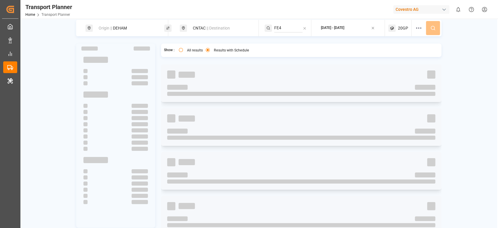
scroll to position [0, 0]
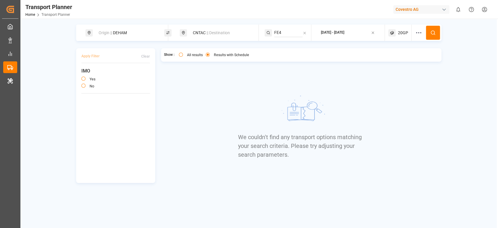
click at [402, 30] on span "20GP" at bounding box center [403, 33] width 10 height 6
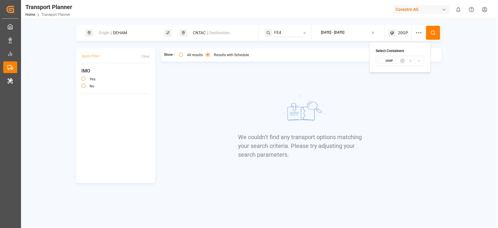
click at [392, 60] on small "20GP" at bounding box center [389, 61] width 20 height 4
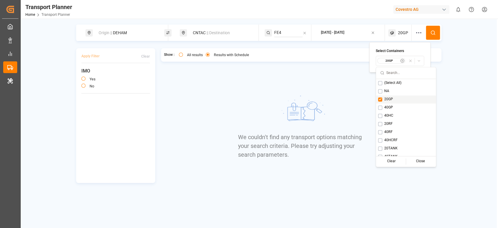
click at [386, 99] on span "20GP" at bounding box center [389, 99] width 9 height 5
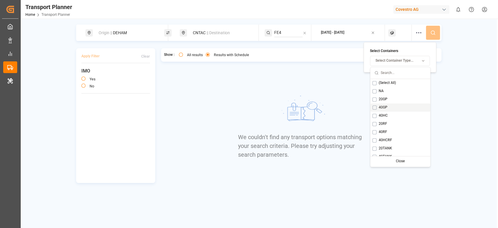
click at [385, 109] on span "40GP" at bounding box center [383, 107] width 9 height 5
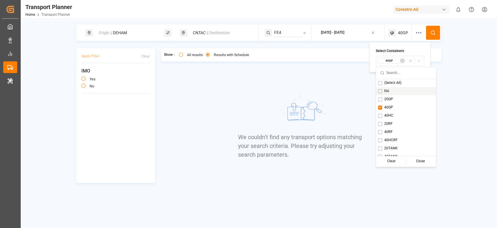
click at [433, 33] on icon at bounding box center [433, 32] width 5 height 5
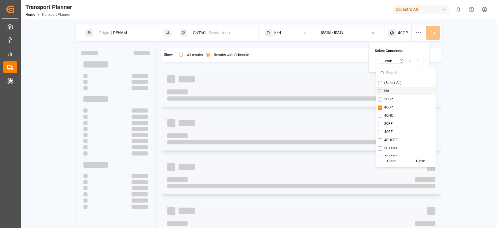
click at [433, 33] on div "Origin || DEHAM CNTAC || Destination FE4 [DATE] - [DATE] 40GP" at bounding box center [259, 33] width 366 height 16
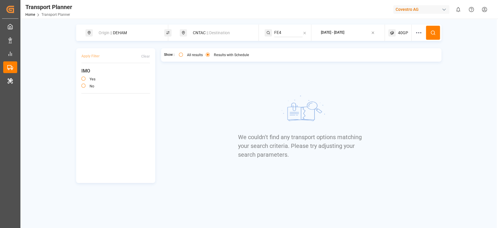
click at [399, 30] on span "40GP" at bounding box center [403, 33] width 10 height 6
click at [390, 63] on div "40GP" at bounding box center [391, 61] width 28 height 6
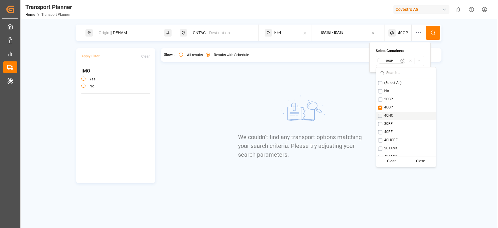
click at [392, 112] on div "40HC" at bounding box center [406, 116] width 60 height 8
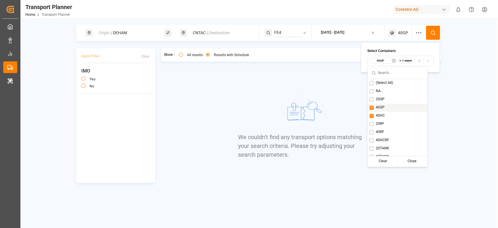
click at [390, 109] on div "40GP" at bounding box center [398, 107] width 60 height 8
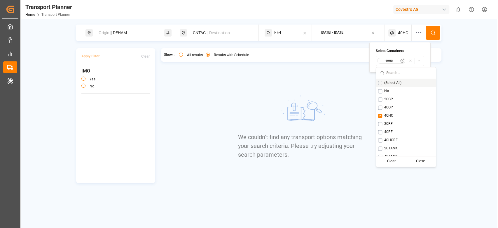
click at [434, 30] on icon at bounding box center [433, 32] width 5 height 5
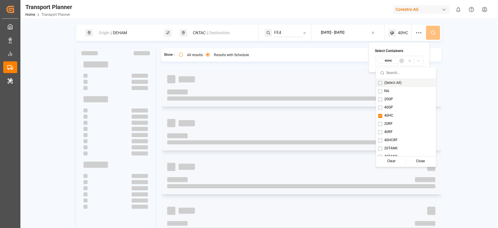
click at [434, 30] on div "Origin || DEHAM CNTAC || Destination FE4 [DATE] - [DATE] 40HC" at bounding box center [259, 33] width 366 height 16
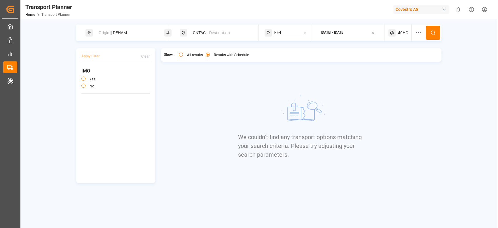
click at [403, 41] on div "Origin || DEHAM CNTAC || Destination FE4 [DATE] - [DATE] 40HC Apply Filter Clea…" at bounding box center [258, 104] width 477 height 158
click at [400, 34] on span "40HC" at bounding box center [403, 33] width 10 height 6
click at [389, 57] on button "40HC" at bounding box center [400, 61] width 48 height 10
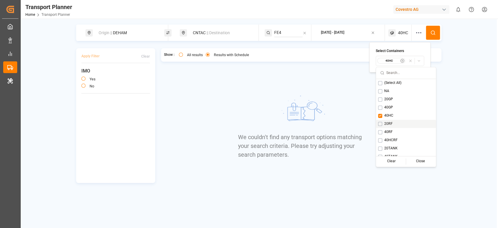
click at [388, 120] on div "20RF" at bounding box center [406, 124] width 60 height 8
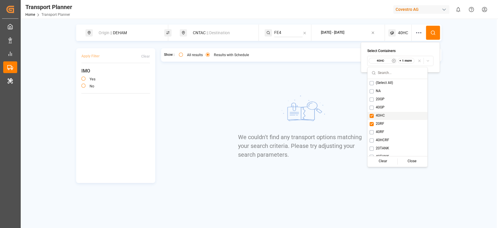
click at [391, 117] on div "40HC" at bounding box center [398, 116] width 60 height 8
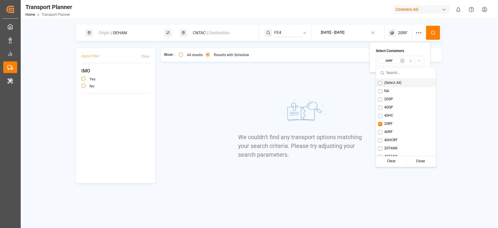
click at [432, 34] on icon at bounding box center [433, 32] width 5 height 5
click at [432, 34] on div "Origin || DEHAM CNTAC || Destination FE4 [DATE] - [DATE] 20RF" at bounding box center [259, 33] width 366 height 16
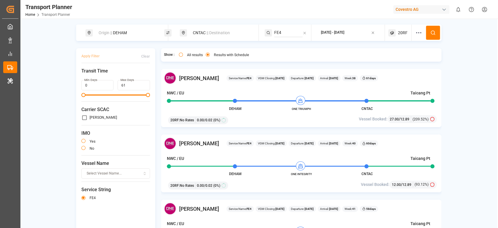
click at [406, 10] on div "Covestro AG" at bounding box center [422, 9] width 56 height 8
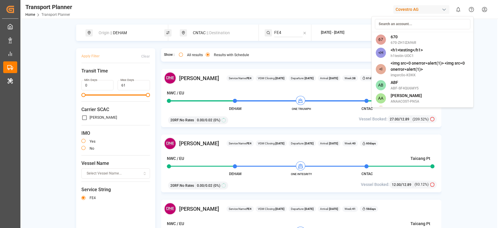
click at [390, 26] on input at bounding box center [422, 24] width 95 height 10
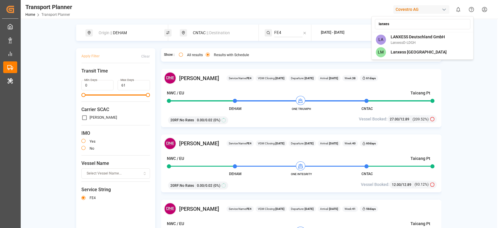
type input "lanxes"
click at [401, 32] on div "lanxes LA LANXESS Deutschland GmbH LanxessD-LDGH LM Lanxess [GEOGRAPHIC_DATA]" at bounding box center [423, 38] width 102 height 44
